Goal: Transaction & Acquisition: Purchase product/service

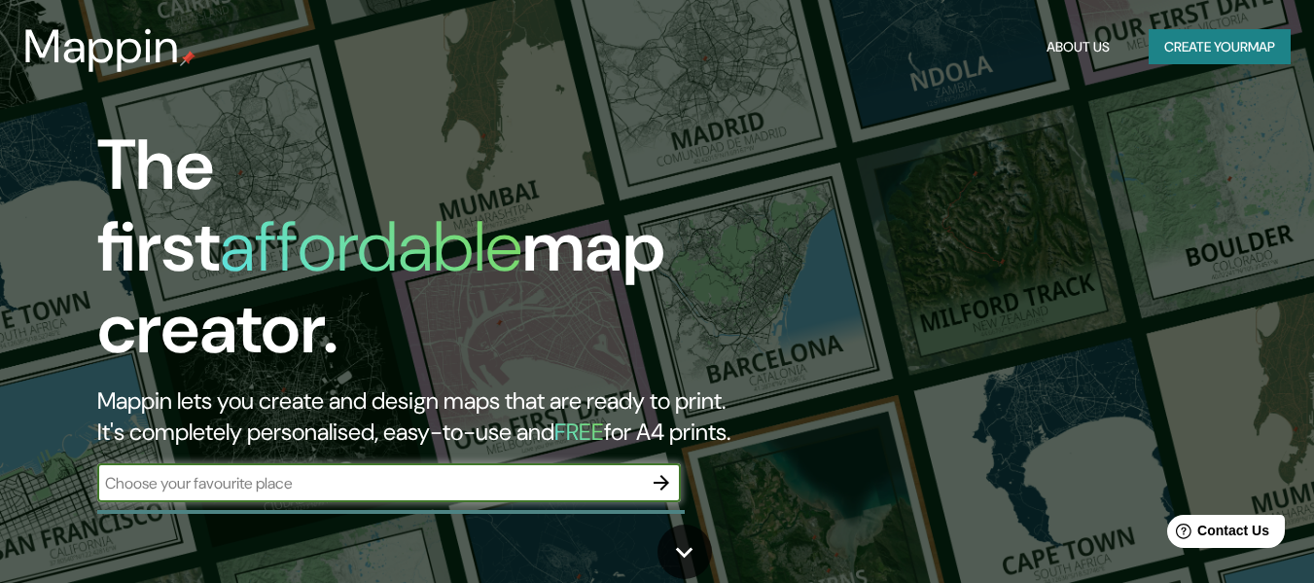
click at [482, 472] on input "text" at bounding box center [369, 483] width 545 height 22
type input "[PERSON_NAME], [GEOGRAPHIC_DATA]"
click at [663, 471] on icon "button" at bounding box center [661, 482] width 23 height 23
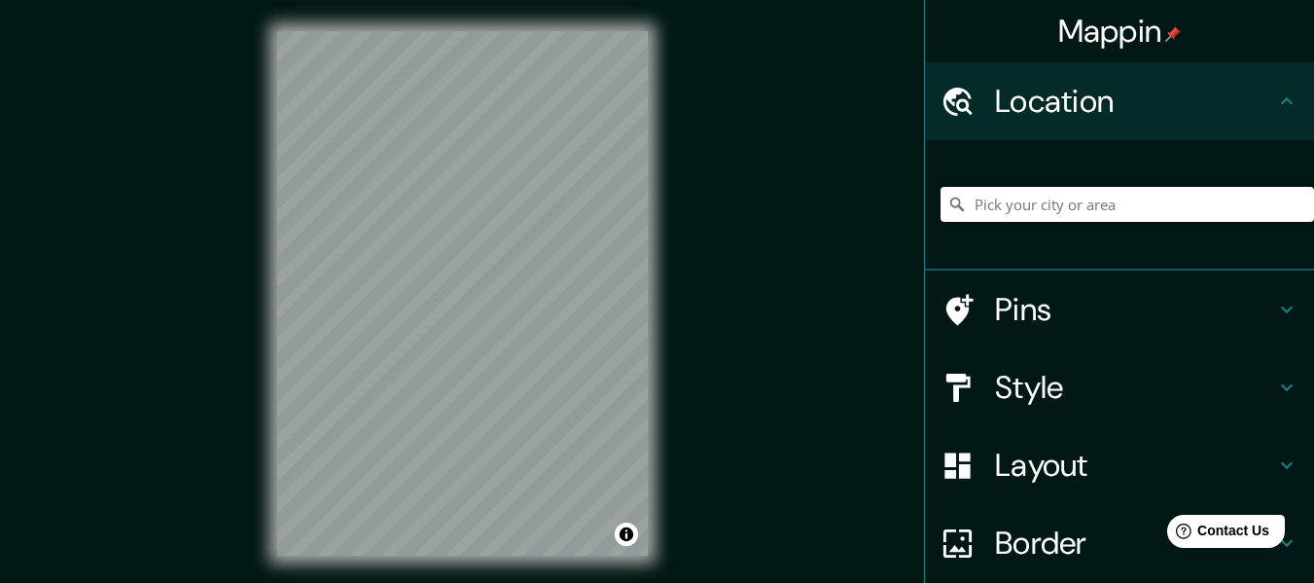
click at [1018, 215] on input "Pick your city or area" at bounding box center [1126, 204] width 373 height 35
click at [1057, 211] on input "[GEOGRAPHIC_DATA]" at bounding box center [1126, 204] width 373 height 35
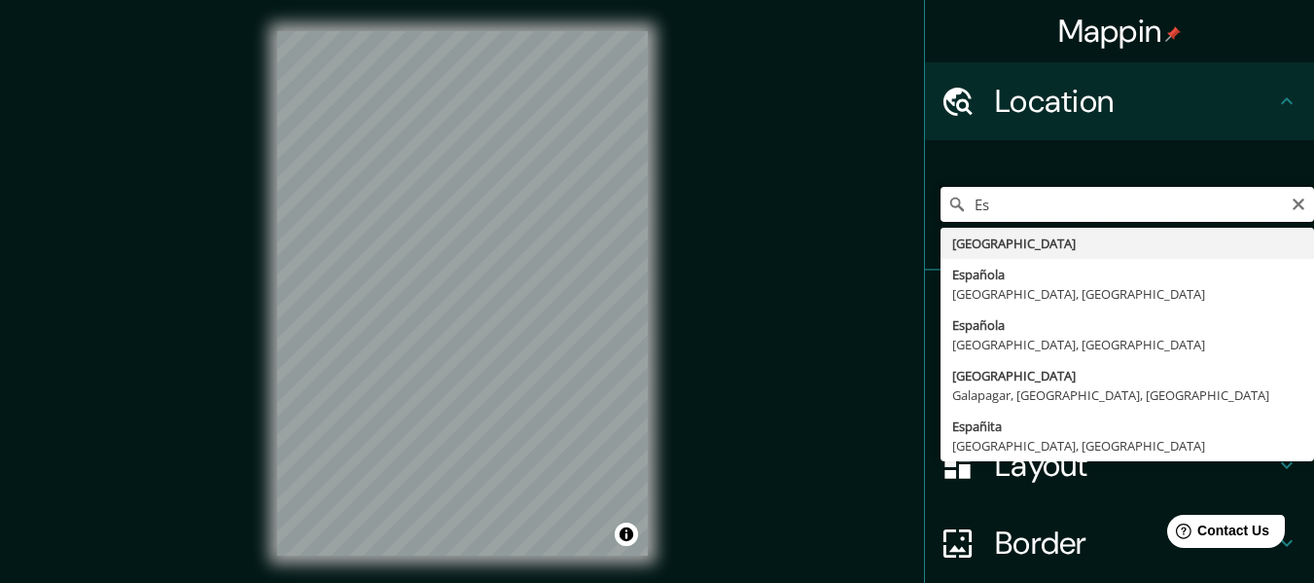
type input "E"
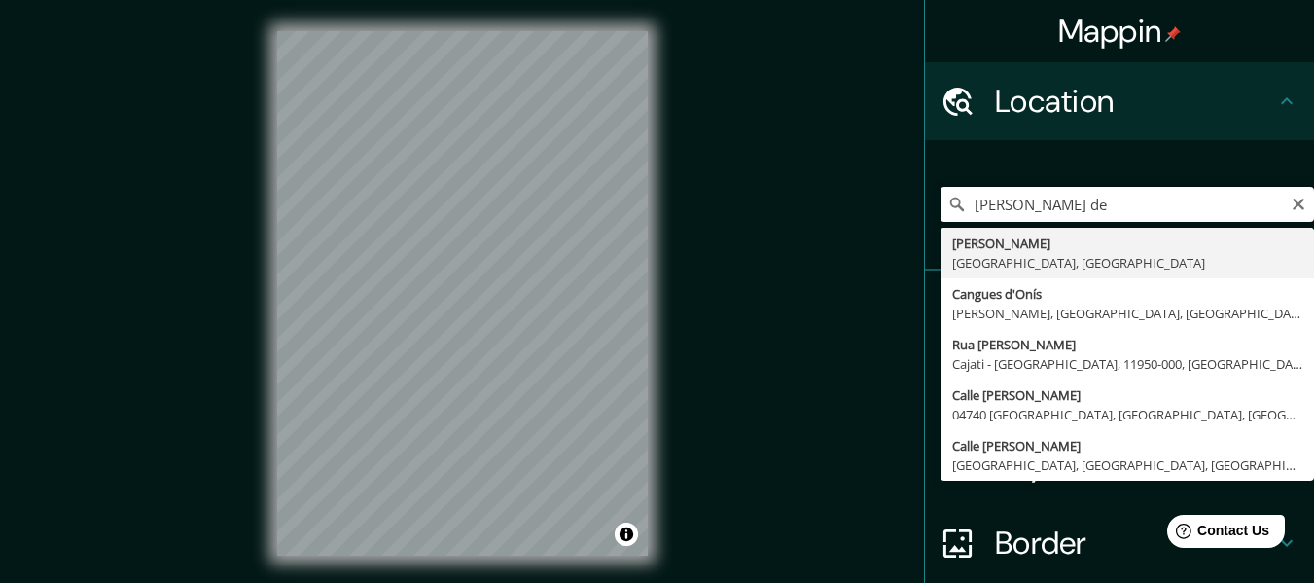
type input "[PERSON_NAME], [GEOGRAPHIC_DATA], [GEOGRAPHIC_DATA]"
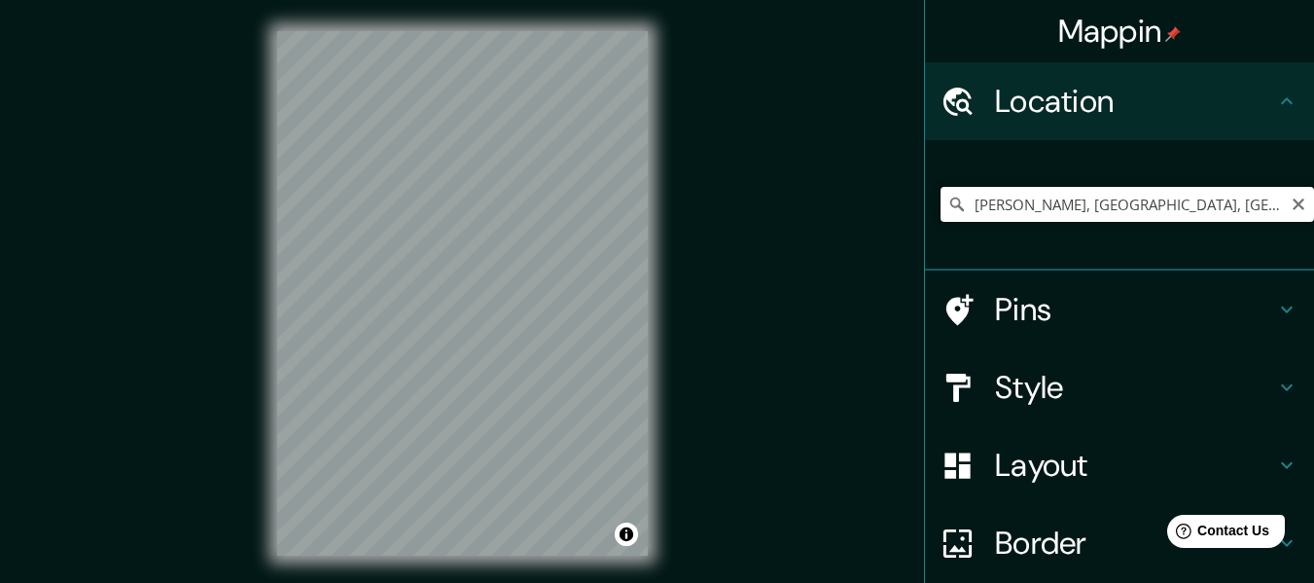
click at [998, 217] on input "[PERSON_NAME], [GEOGRAPHIC_DATA], [GEOGRAPHIC_DATA]" at bounding box center [1126, 204] width 373 height 35
click at [1291, 201] on icon "Clear" at bounding box center [1299, 204] width 16 height 16
click at [499, 301] on div at bounding box center [503, 296] width 16 height 16
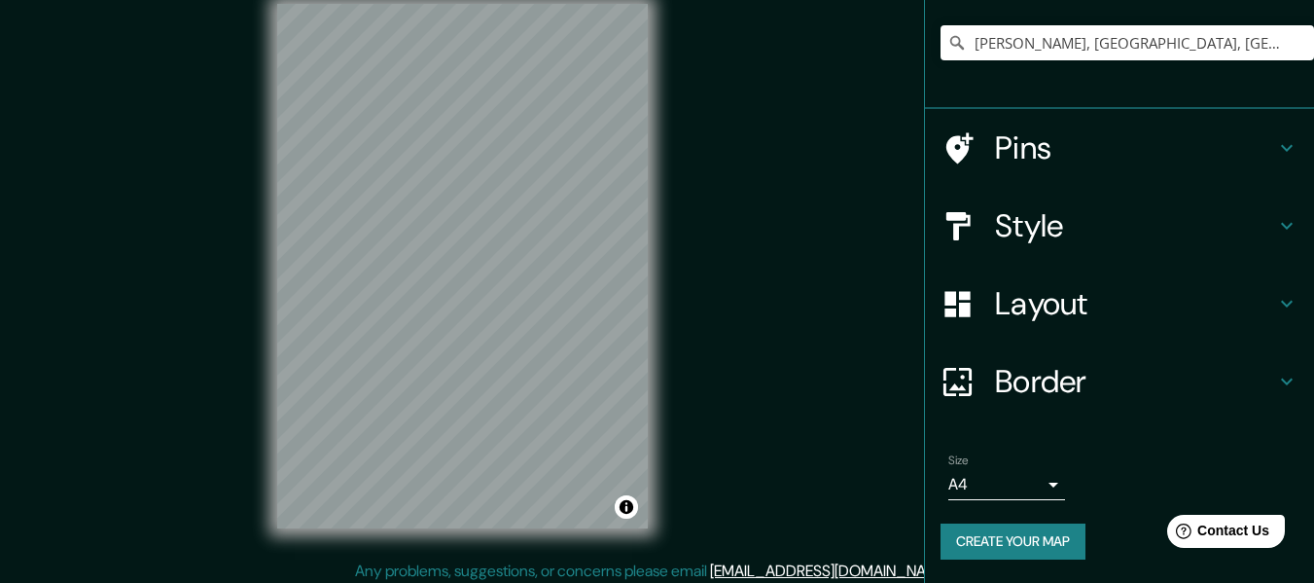
scroll to position [35, 0]
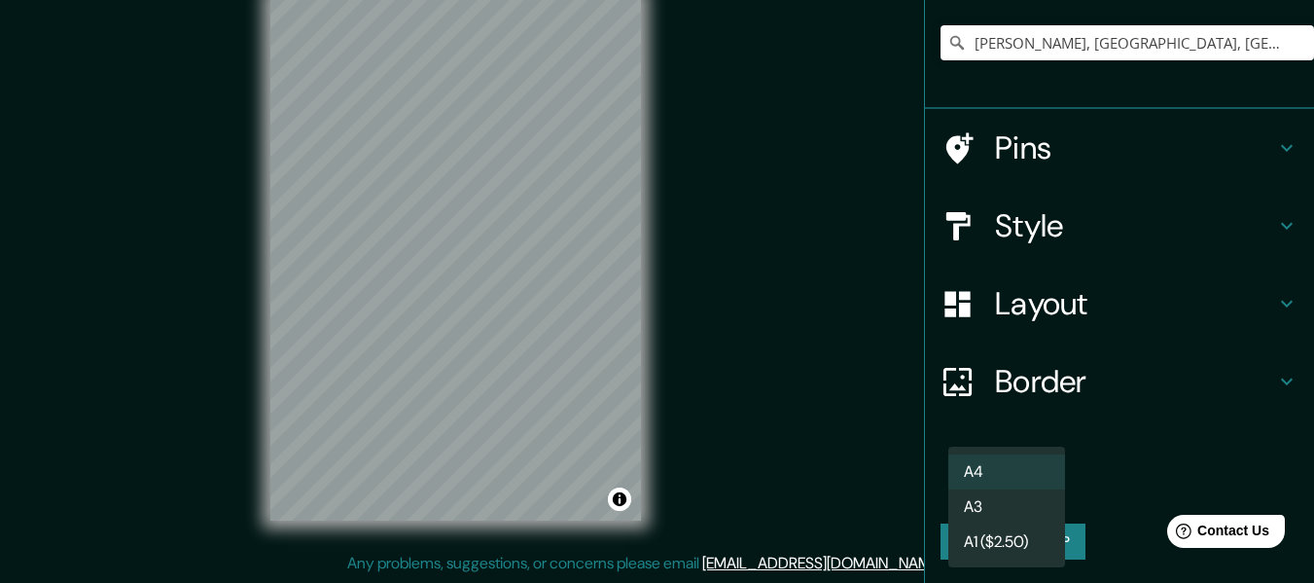
click at [1031, 485] on body "Mappin Location [PERSON_NAME], [GEOGRAPHIC_DATA], [GEOGRAPHIC_DATA] Pins Style …" at bounding box center [657, 256] width 1314 height 583
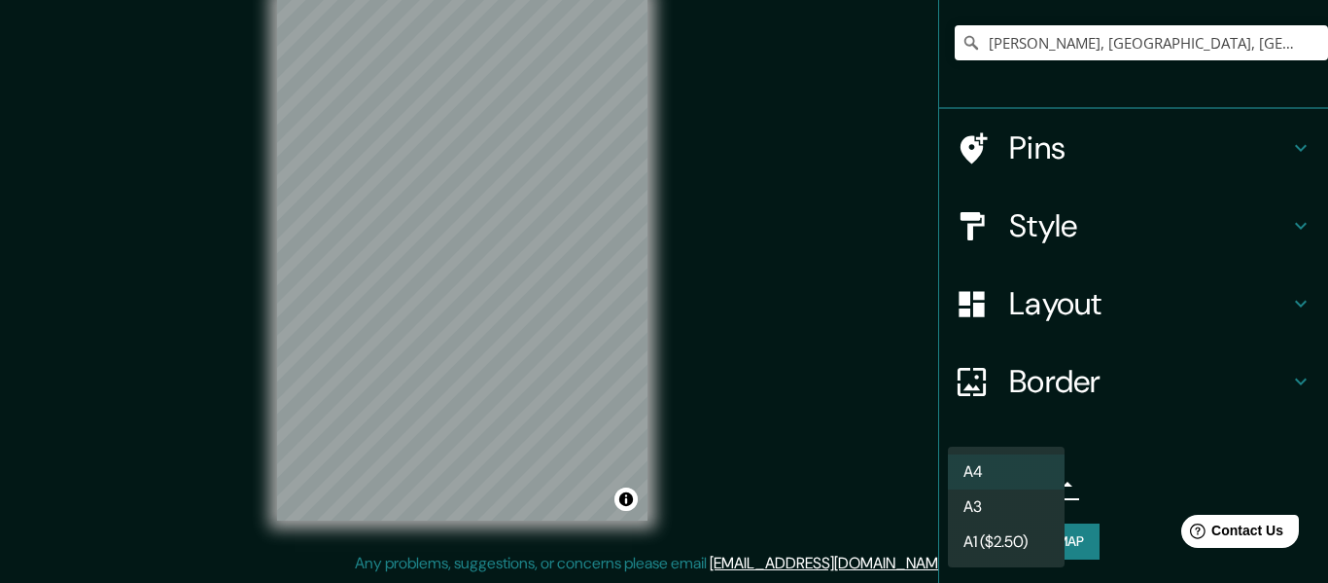
click at [1139, 452] on div at bounding box center [664, 291] width 1328 height 583
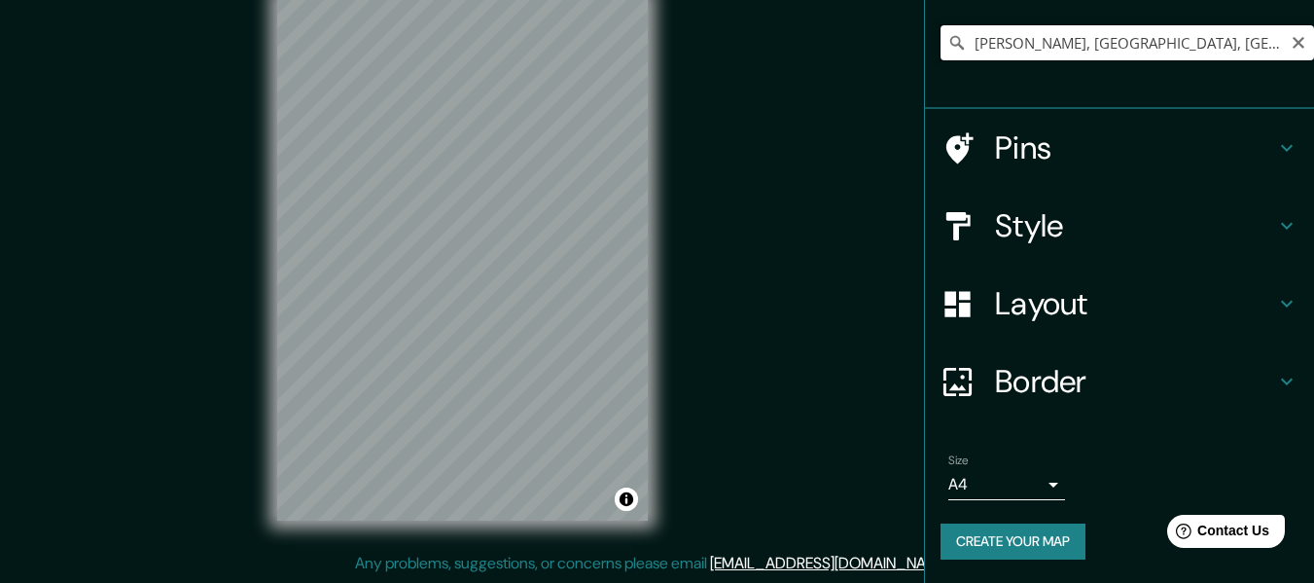
drag, startPoint x: 1237, startPoint y: 40, endPoint x: 984, endPoint y: 40, distance: 252.9
click at [1020, 38] on input "[PERSON_NAME], [GEOGRAPHIC_DATA], [GEOGRAPHIC_DATA]" at bounding box center [1126, 42] width 373 height 35
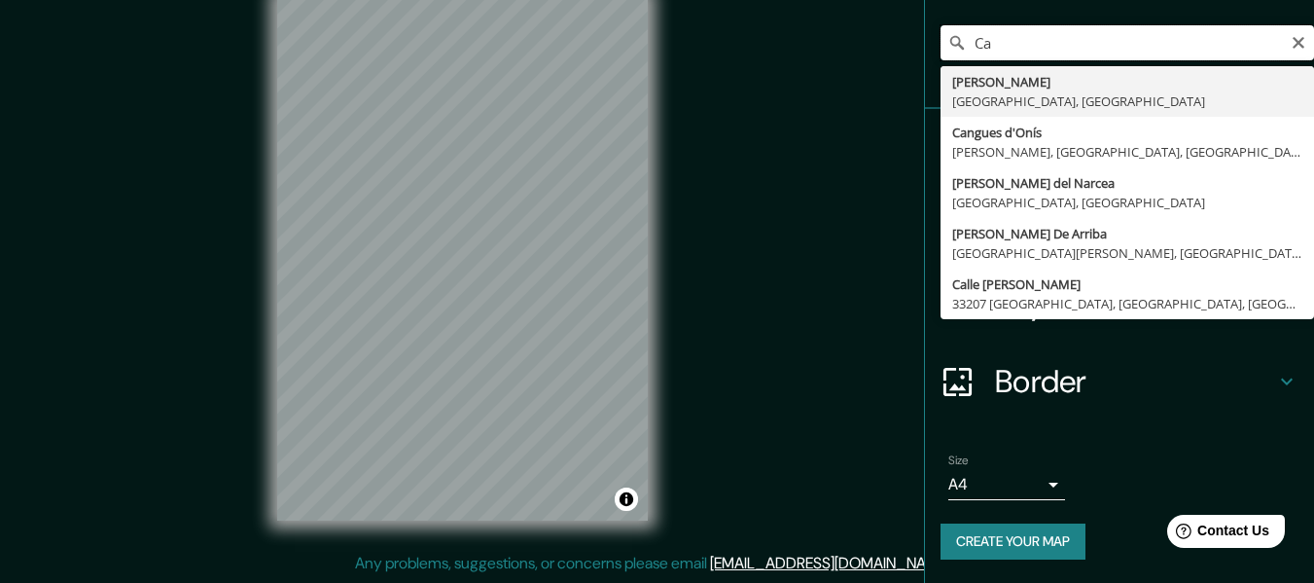
type input "C"
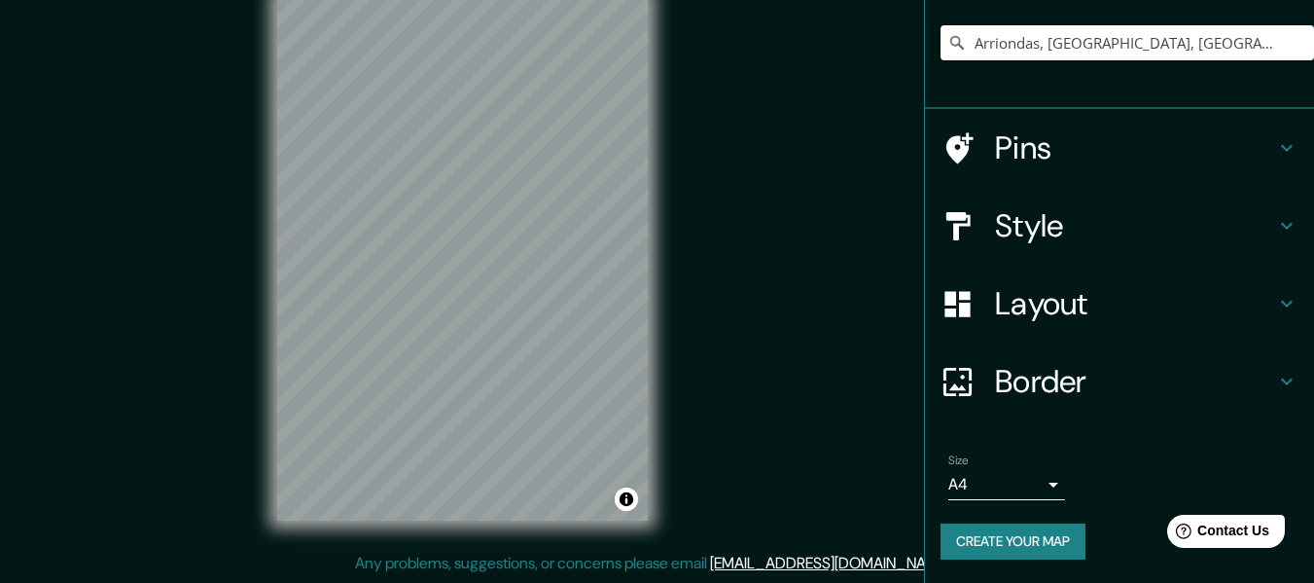
type input "Arriondas, [GEOGRAPHIC_DATA], [GEOGRAPHIC_DATA], [GEOGRAPHIC_DATA]"
click at [1206, 237] on h4 "Style" at bounding box center [1135, 225] width 280 height 39
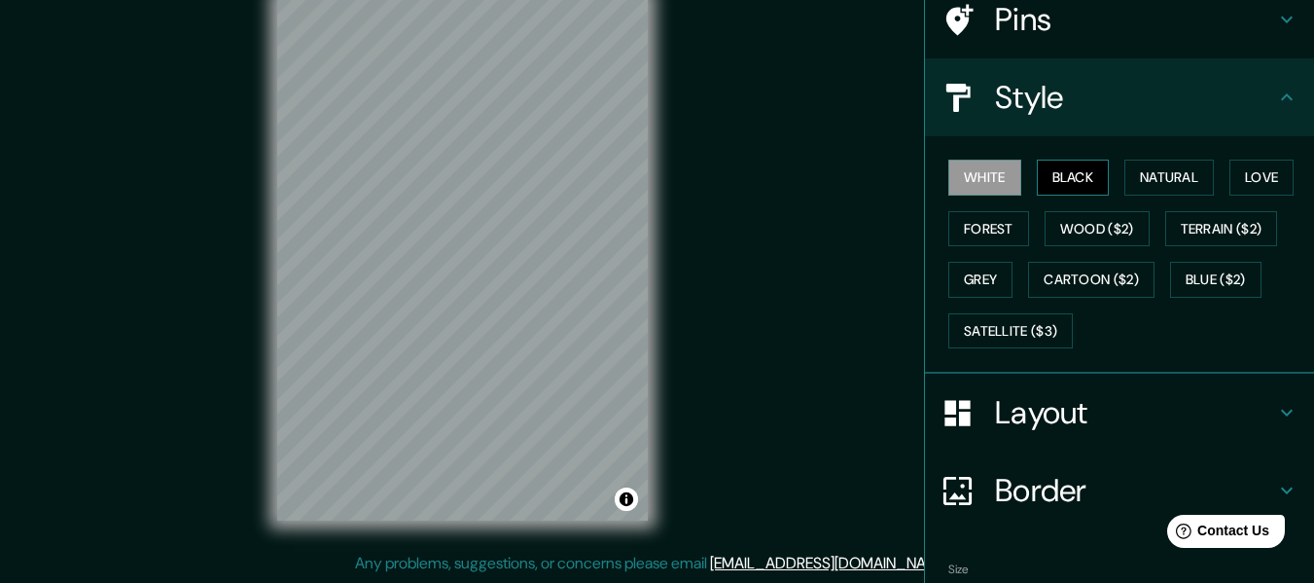
click at [1050, 173] on button "Black" at bounding box center [1073, 177] width 73 height 36
click at [990, 180] on button "White" at bounding box center [984, 177] width 73 height 36
click at [1148, 173] on button "Natural" at bounding box center [1168, 177] width 89 height 36
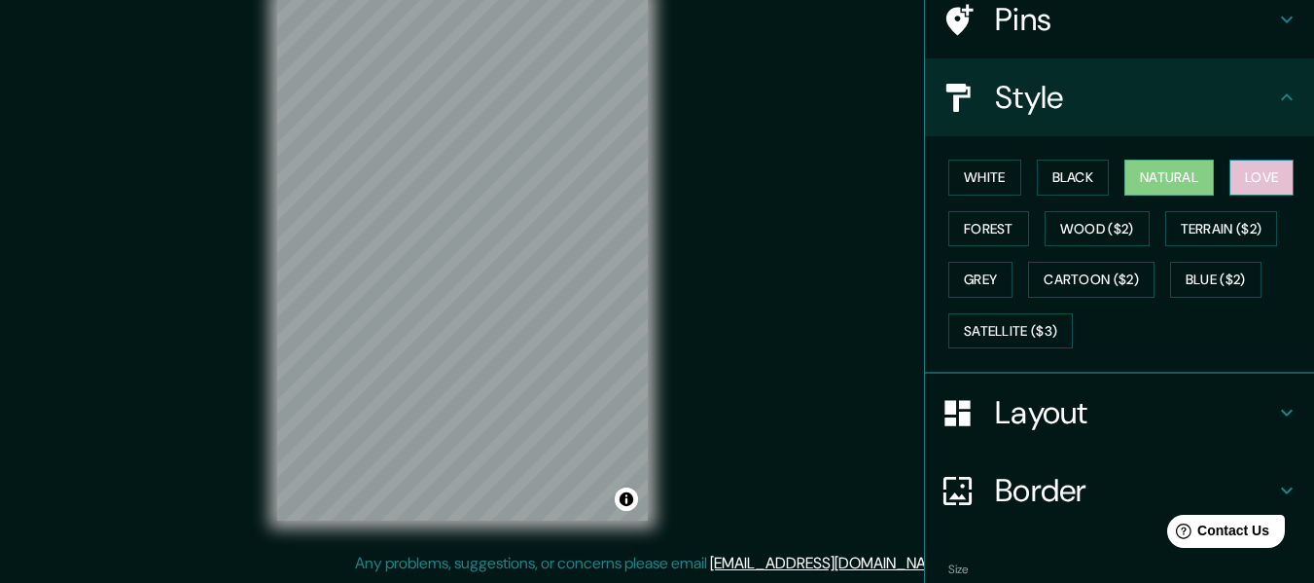
click at [1235, 181] on button "Love" at bounding box center [1261, 177] width 64 height 36
click at [1177, 170] on button "Natural" at bounding box center [1168, 177] width 89 height 36
click at [1080, 225] on button "Wood ($2)" at bounding box center [1096, 229] width 105 height 36
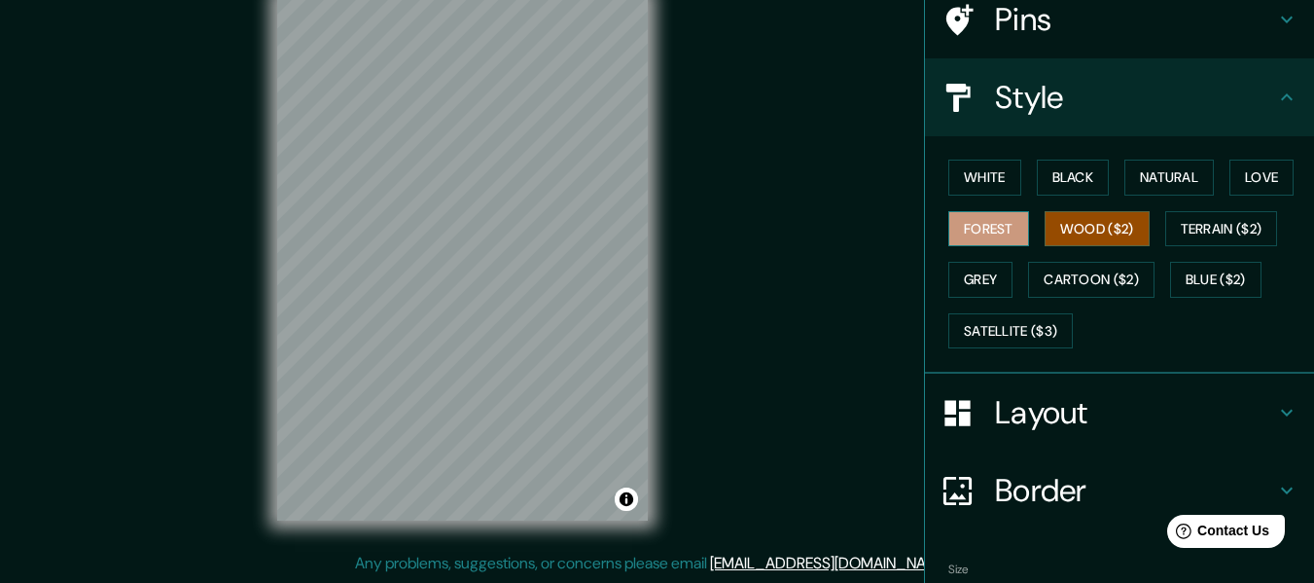
click at [990, 212] on button "Forest" at bounding box center [988, 229] width 81 height 36
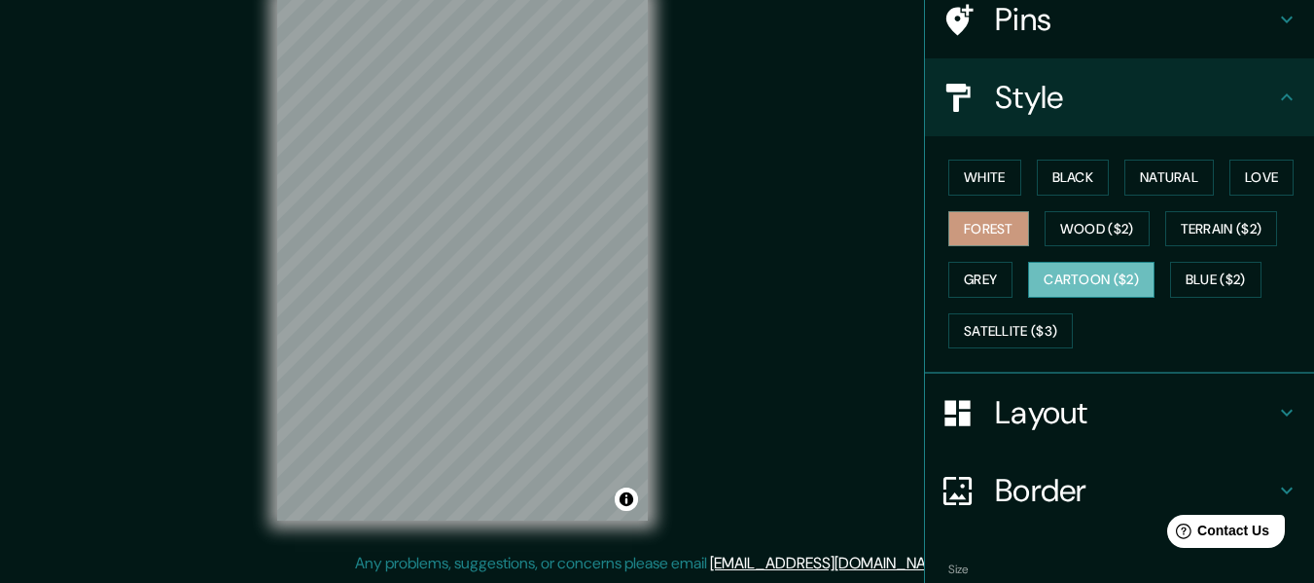
click at [1077, 279] on button "Cartoon ($2)" at bounding box center [1091, 280] width 126 height 36
click at [990, 277] on button "Grey" at bounding box center [980, 280] width 64 height 36
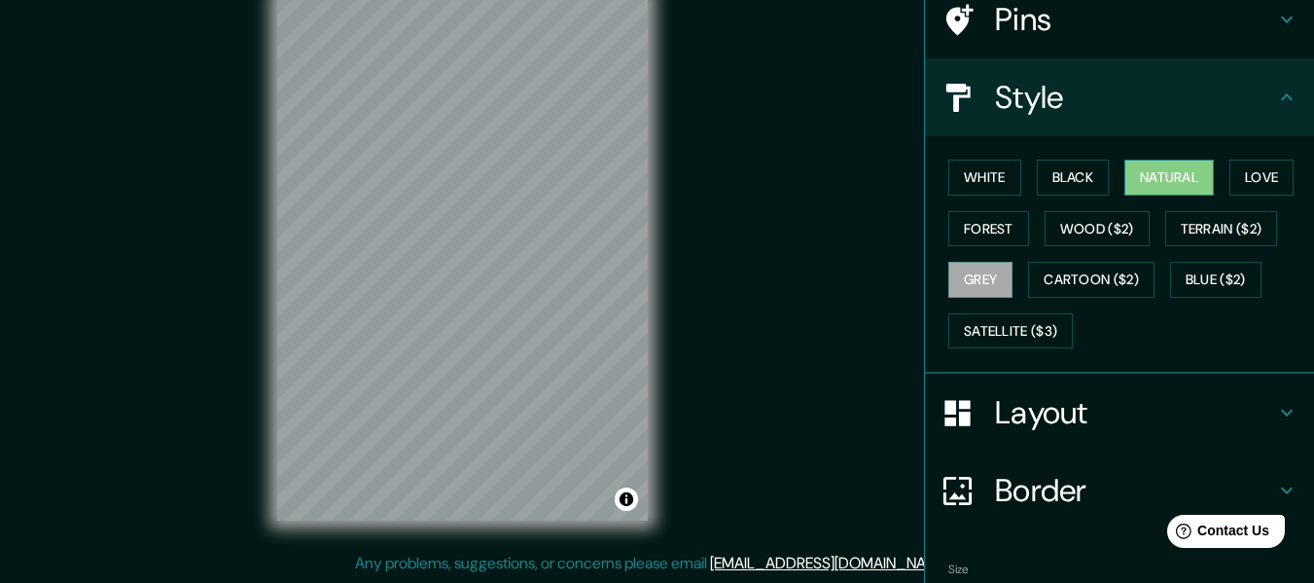
click at [1184, 181] on button "Natural" at bounding box center [1168, 177] width 89 height 36
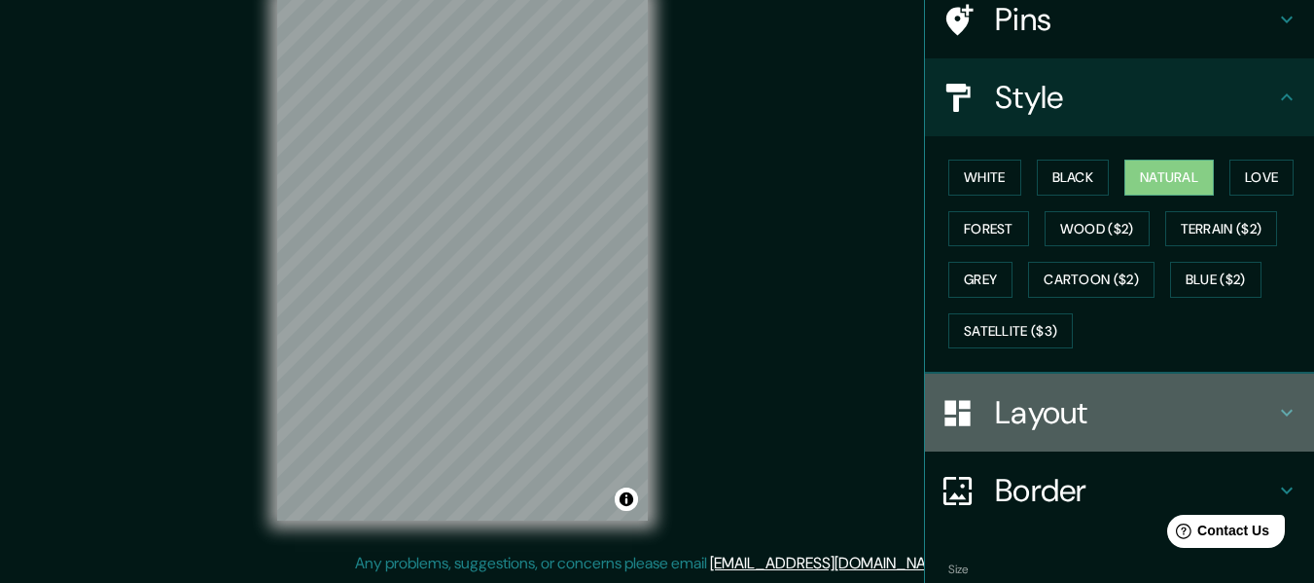
click at [1087, 410] on h4 "Layout" at bounding box center [1135, 412] width 280 height 39
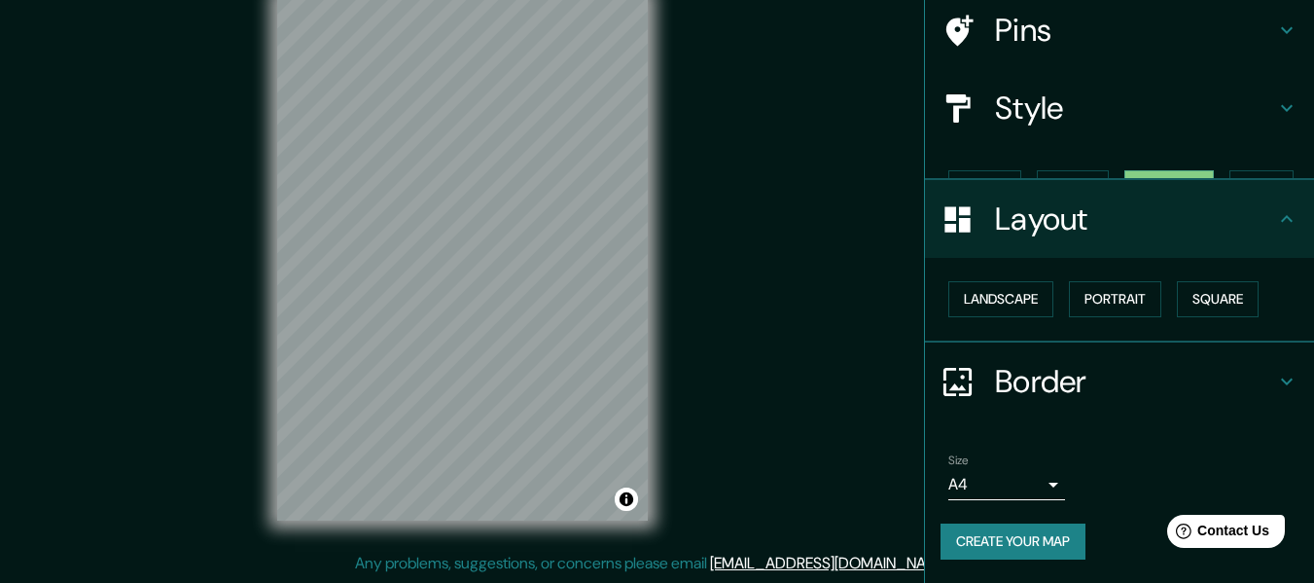
scroll to position [117, 0]
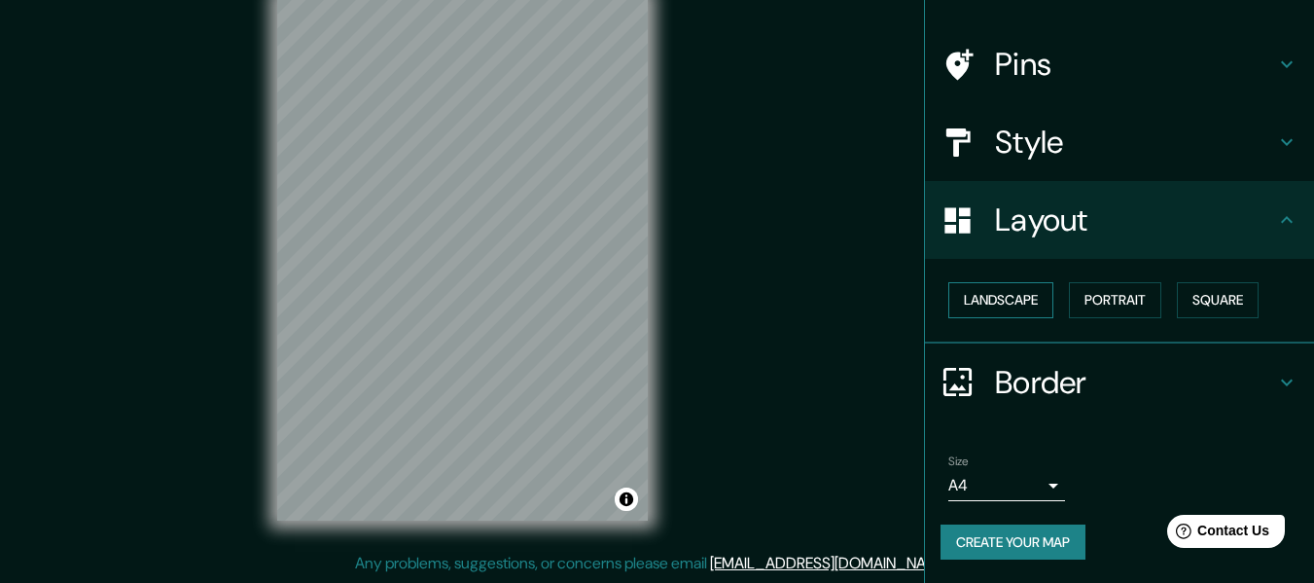
click at [1001, 293] on button "Landscape" at bounding box center [1000, 300] width 105 height 36
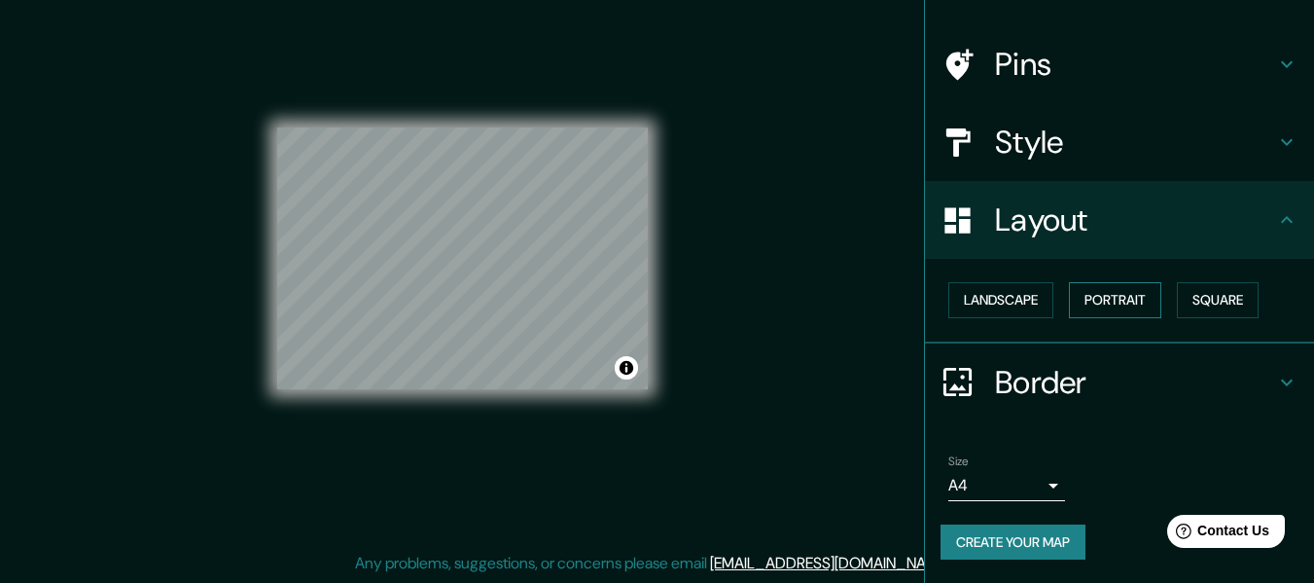
click at [1106, 302] on button "Portrait" at bounding box center [1115, 300] width 92 height 36
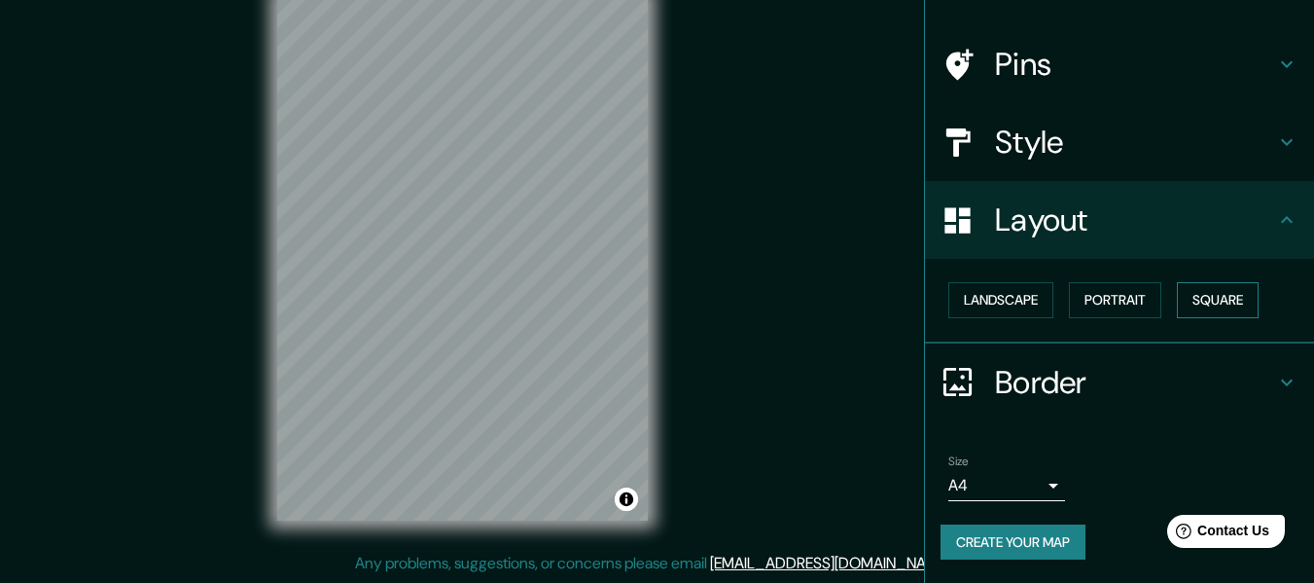
click at [1184, 301] on button "Square" at bounding box center [1218, 300] width 82 height 36
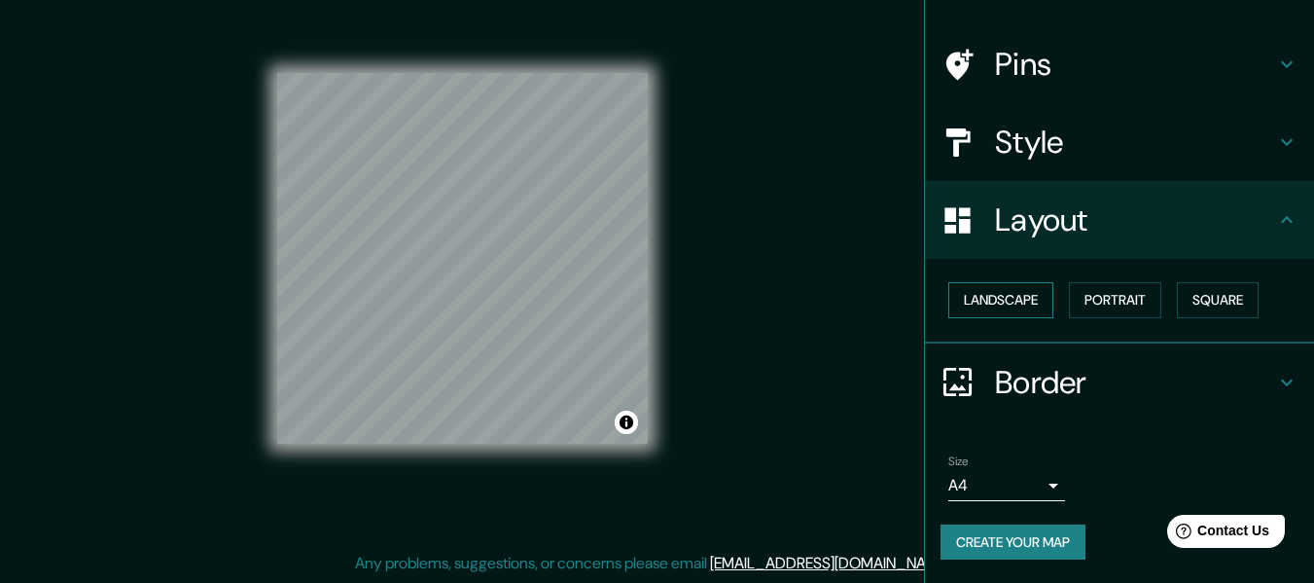
click at [1014, 297] on button "Landscape" at bounding box center [1000, 300] width 105 height 36
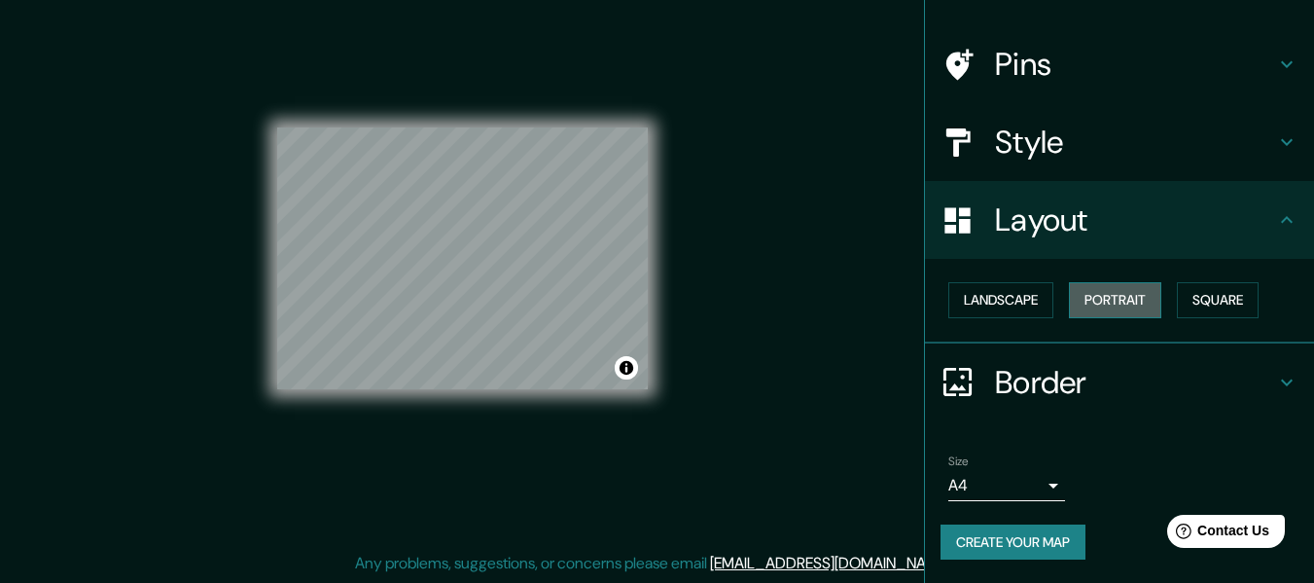
click at [1105, 298] on button "Portrait" at bounding box center [1115, 300] width 92 height 36
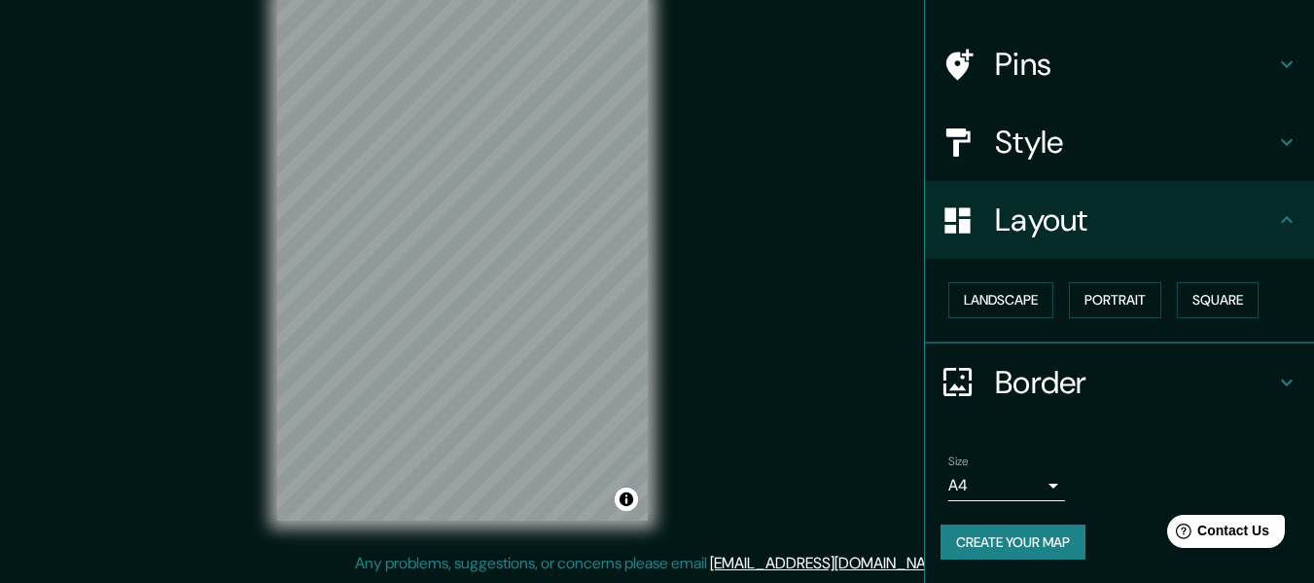
click at [1154, 372] on h4 "Border" at bounding box center [1135, 382] width 280 height 39
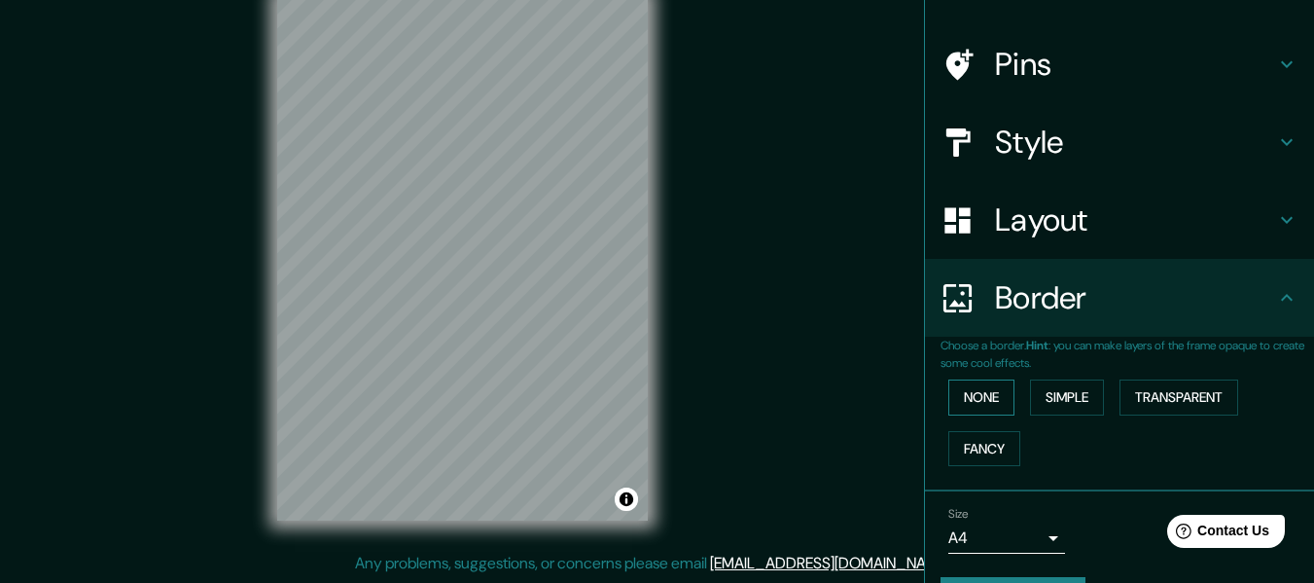
click at [990, 396] on button "None" at bounding box center [981, 397] width 66 height 36
click at [1064, 396] on button "Simple" at bounding box center [1067, 397] width 74 height 36
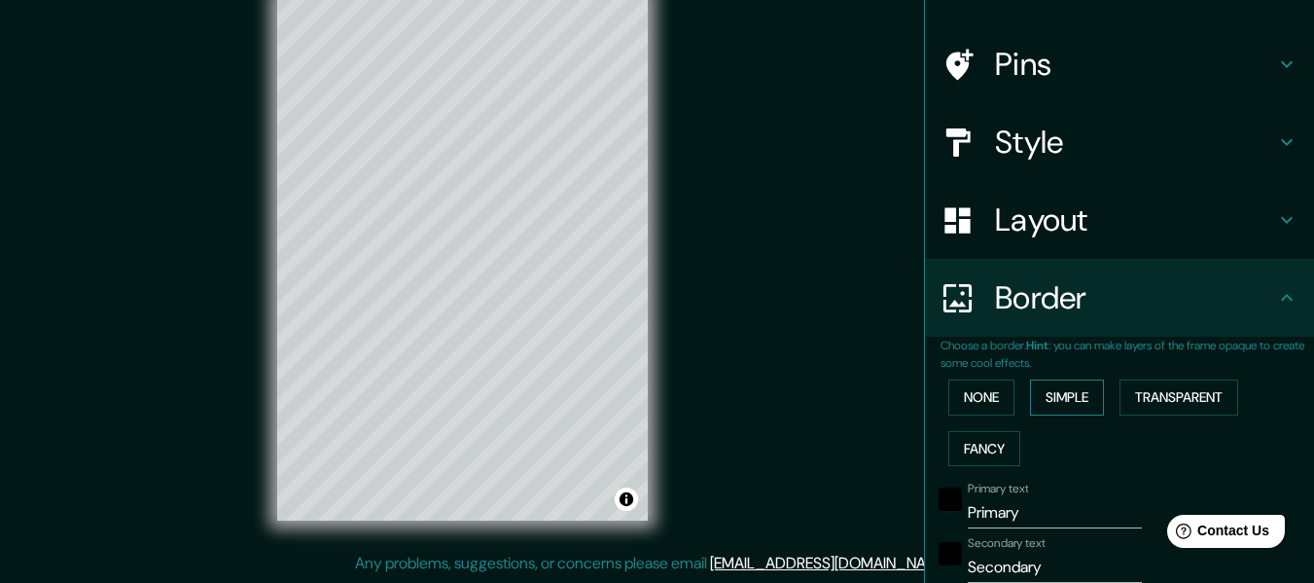
click at [1064, 396] on button "Simple" at bounding box center [1067, 397] width 74 height 36
type input "152"
type input "30"
click at [1068, 391] on button "Simple" at bounding box center [1067, 397] width 74 height 36
type input "152"
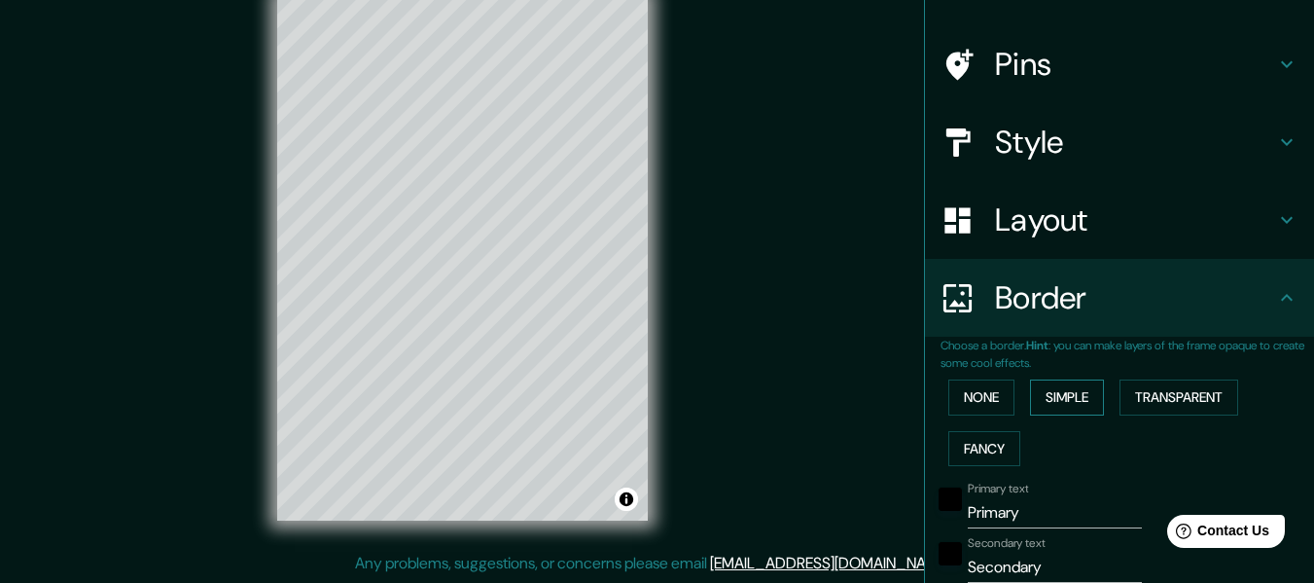
type input "30"
click at [997, 421] on div "None Simple Transparent Fancy" at bounding box center [1126, 423] width 373 height 102
click at [991, 441] on button "Fancy" at bounding box center [984, 449] width 72 height 36
click at [1145, 399] on button "Transparent" at bounding box center [1178, 397] width 119 height 36
click at [981, 394] on button "None" at bounding box center [981, 397] width 66 height 36
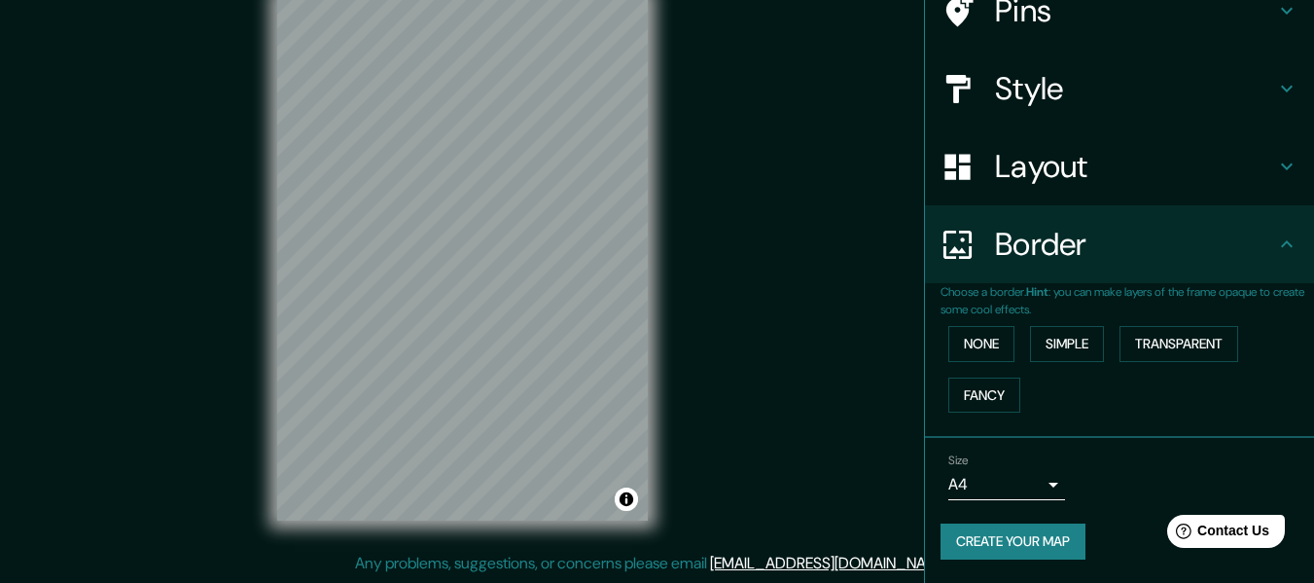
scroll to position [0, 0]
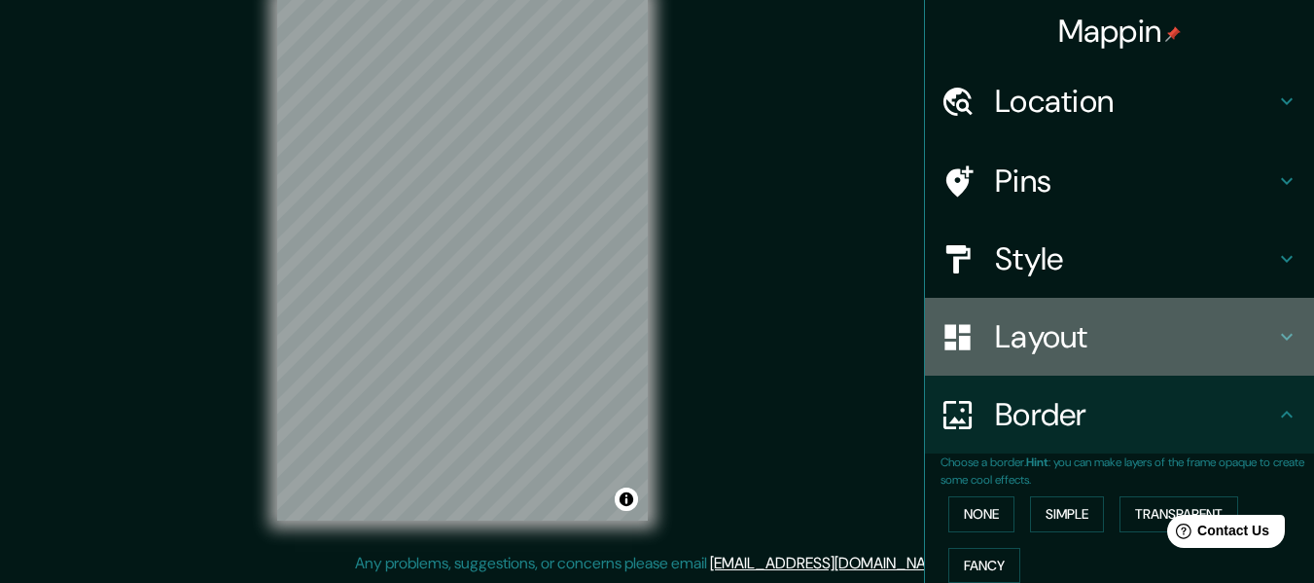
click at [1048, 336] on h4 "Layout" at bounding box center [1135, 336] width 280 height 39
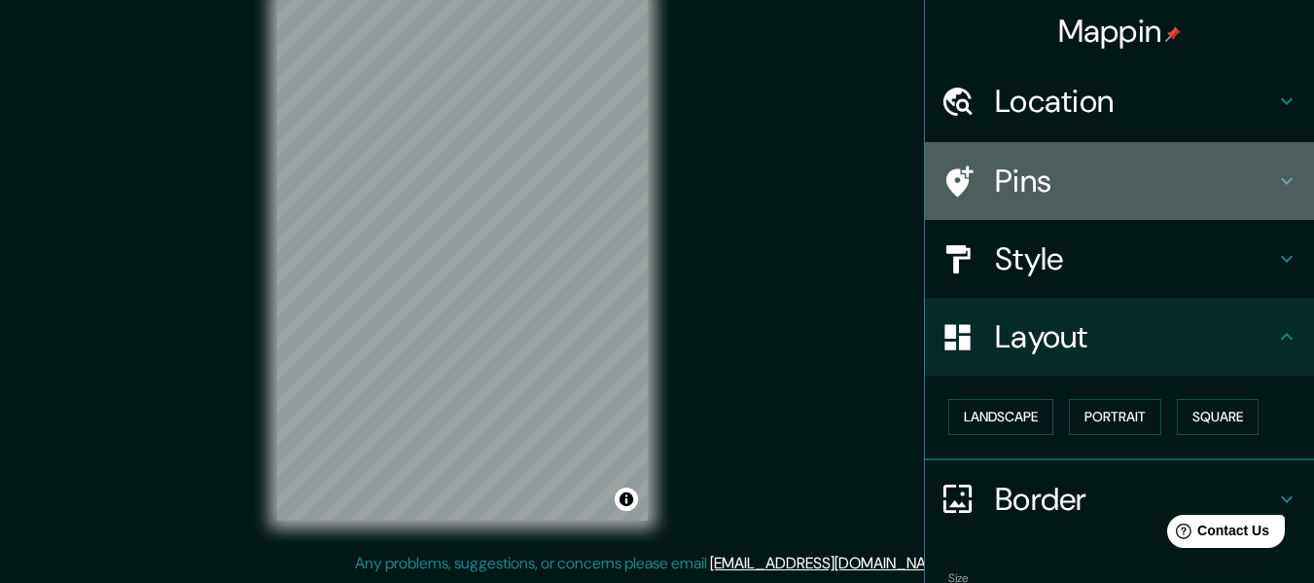
click at [1068, 154] on div "Pins" at bounding box center [1119, 181] width 389 height 78
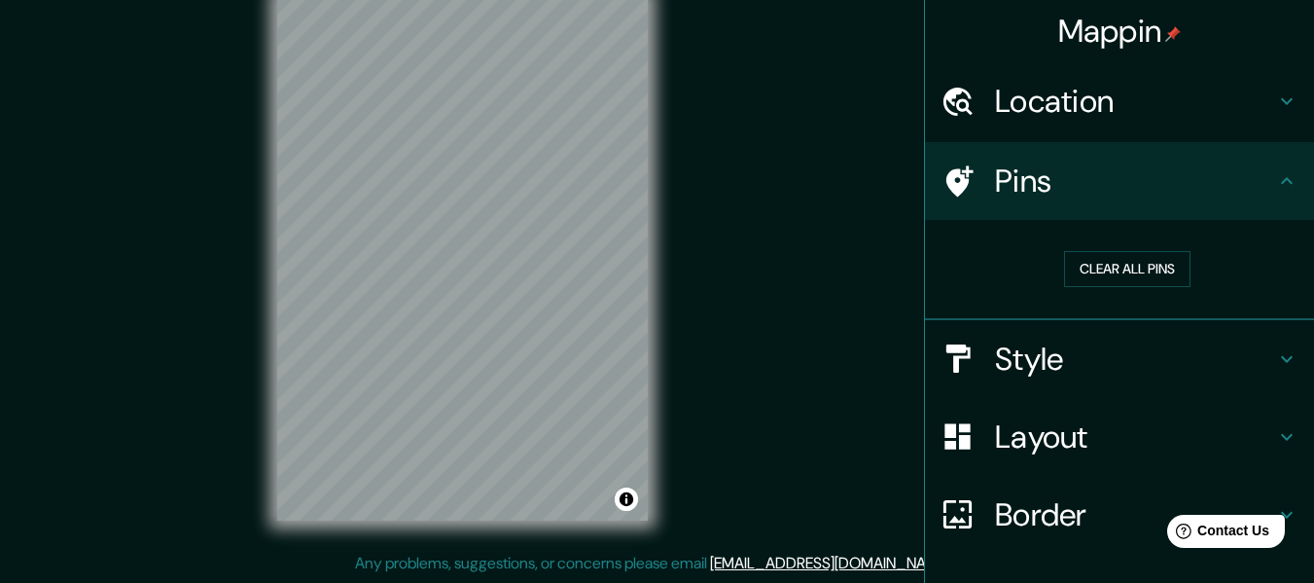
click at [1060, 117] on h4 "Location" at bounding box center [1135, 101] width 280 height 39
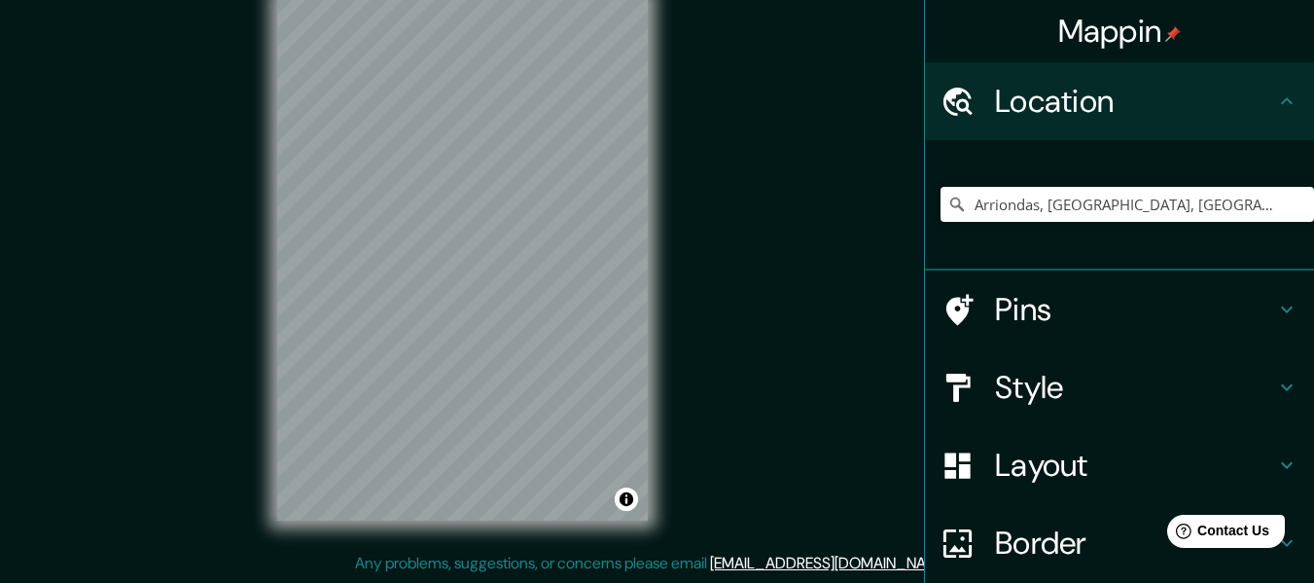
click at [1081, 303] on h4 "Pins" at bounding box center [1135, 309] width 280 height 39
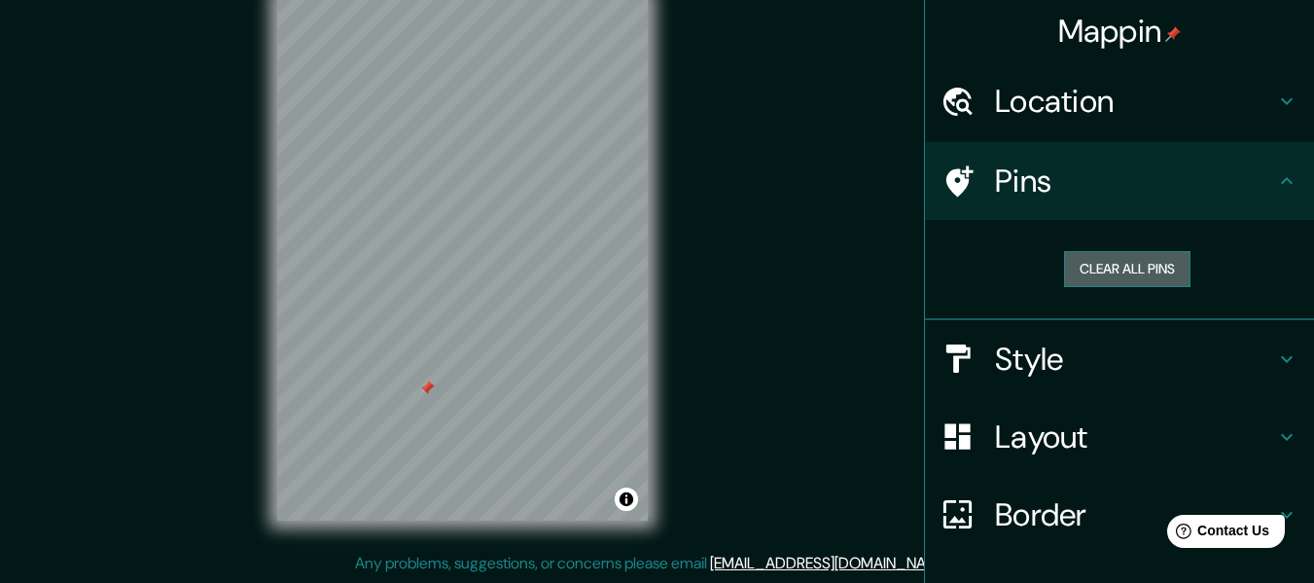
click at [1091, 266] on button "Clear all pins" at bounding box center [1127, 269] width 126 height 36
